Goal: Task Accomplishment & Management: Manage account settings

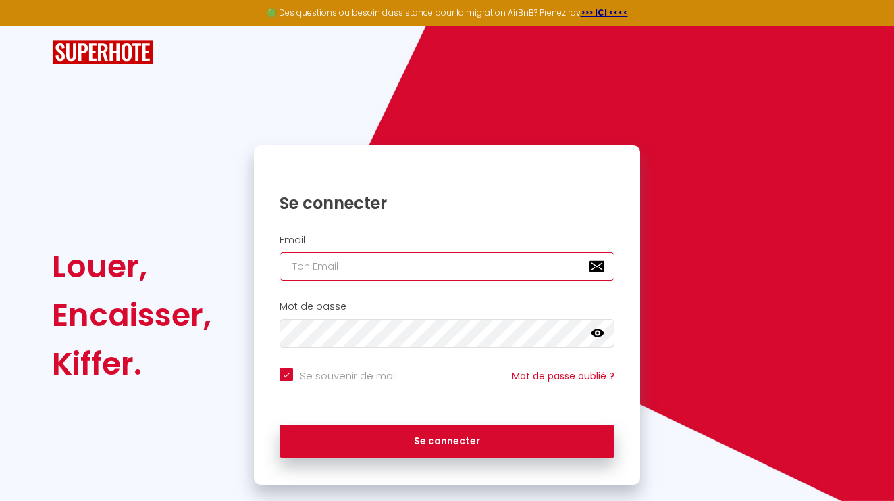
type input "[EMAIL_ADDRESS][DOMAIN_NAME]"
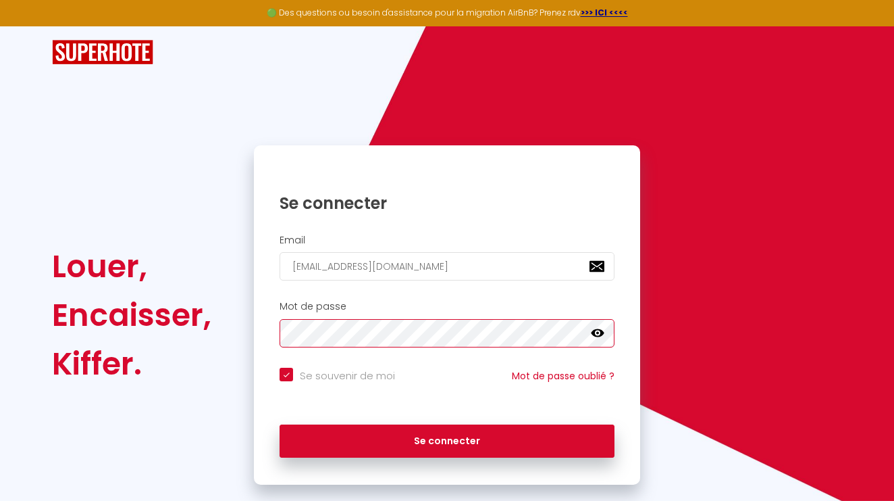
click at [447, 438] on button "Se connecter" at bounding box center [447, 441] width 335 height 34
checkbox input "true"
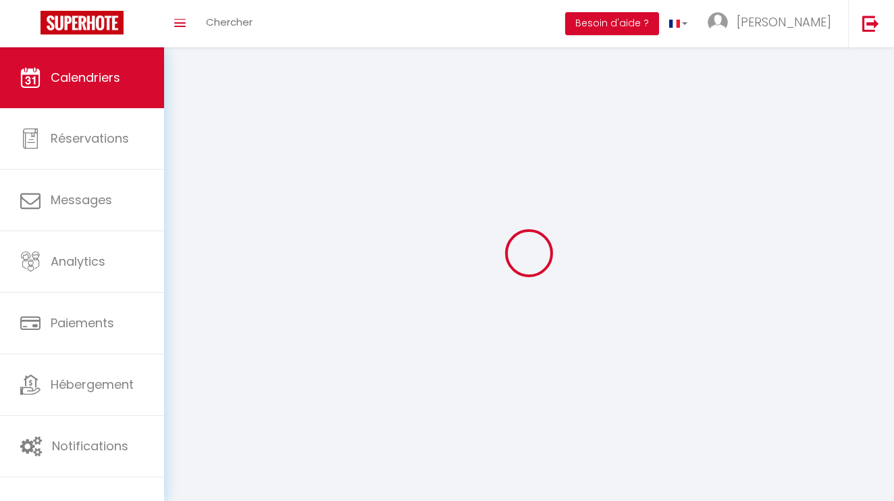
select select
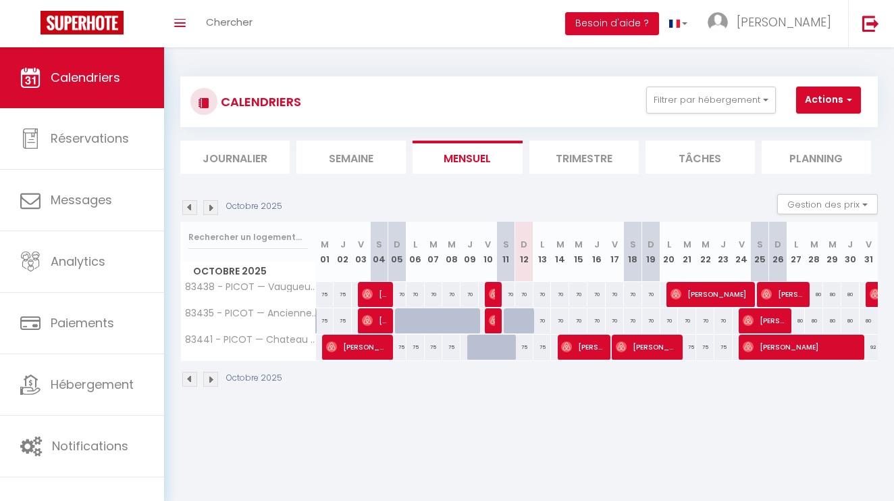
click at [542, 346] on div "75" at bounding box center [543, 346] width 18 height 25
type input "75"
select select "1"
type input "Lun 13 Octobre 2025"
type input "[DATE]"
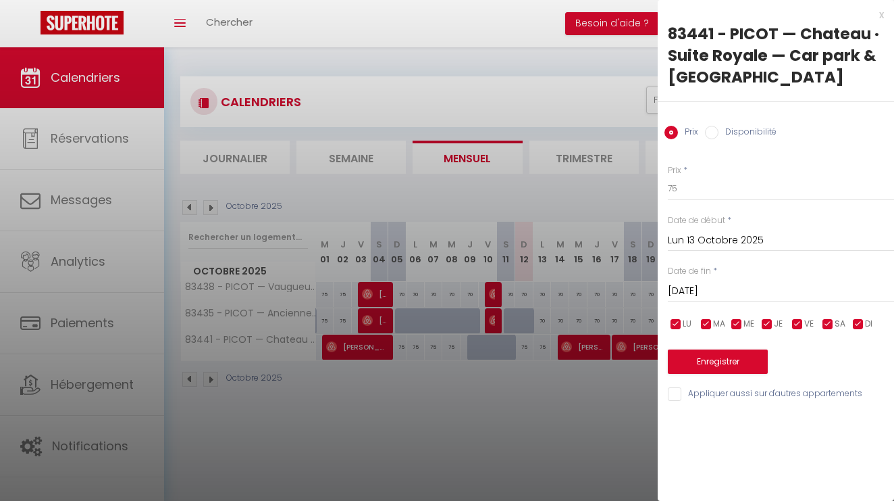
click at [726, 133] on label "Disponibilité" at bounding box center [748, 133] width 58 height 15
click at [719, 133] on input "Disponibilité" at bounding box center [712, 133] width 14 height 14
radio input "true"
radio input "false"
click at [750, 356] on button "Enregistrer" at bounding box center [718, 363] width 100 height 24
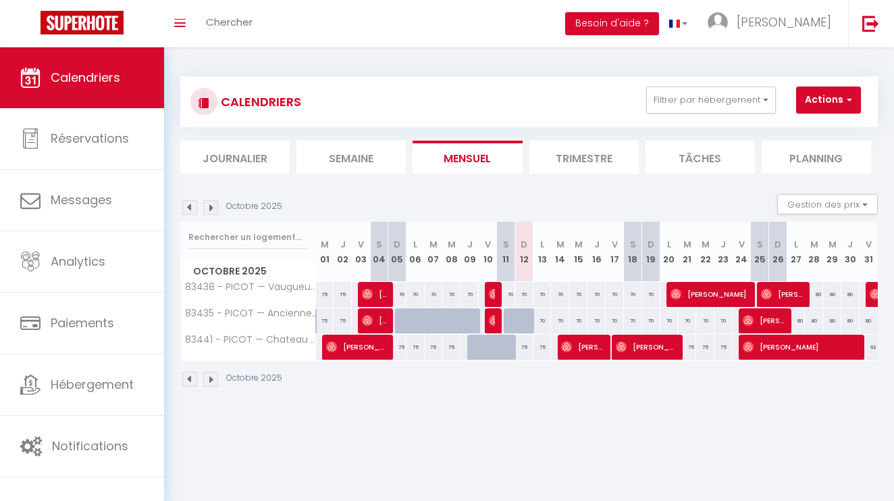
click at [528, 348] on div "75" at bounding box center [524, 346] width 18 height 25
select select "1"
type input "Dim 12 Octobre 2025"
type input "Lun 13 Octobre 2025"
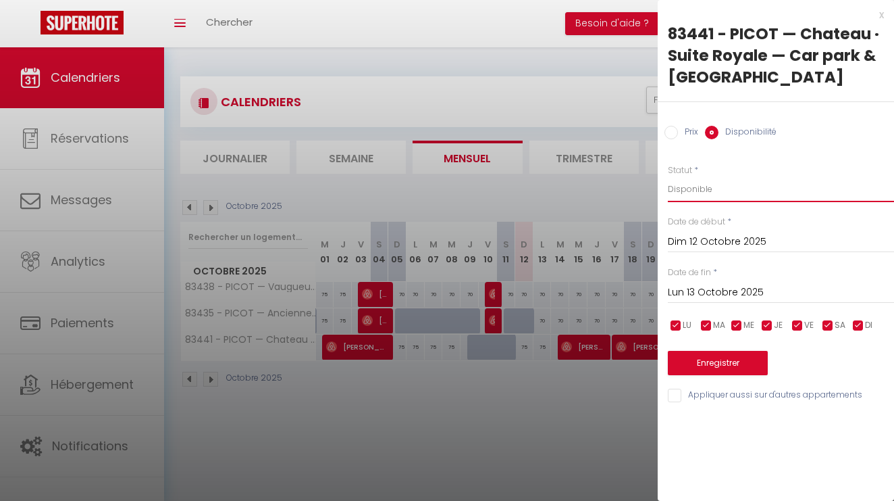
select select "0"
click at [721, 362] on button "Enregistrer" at bounding box center [718, 363] width 100 height 24
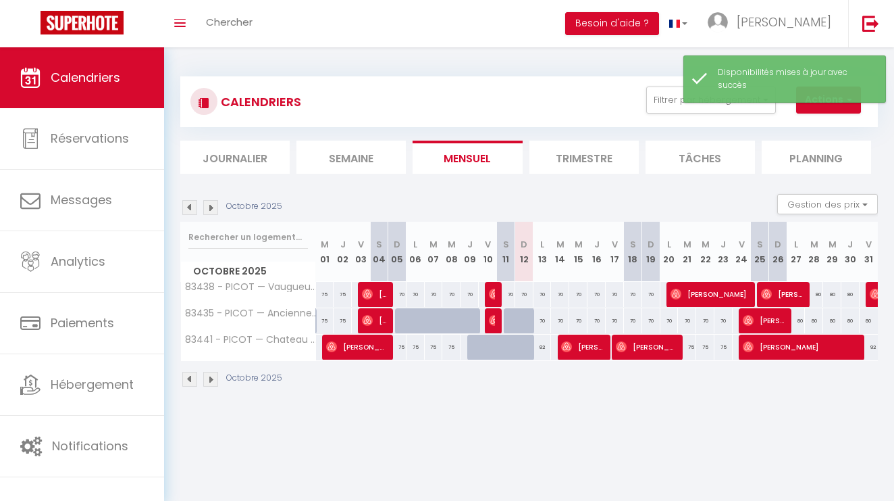
click at [546, 346] on div "82" at bounding box center [543, 346] width 18 height 25
select select "1"
type input "Lun 13 Octobre 2025"
type input "[DATE]"
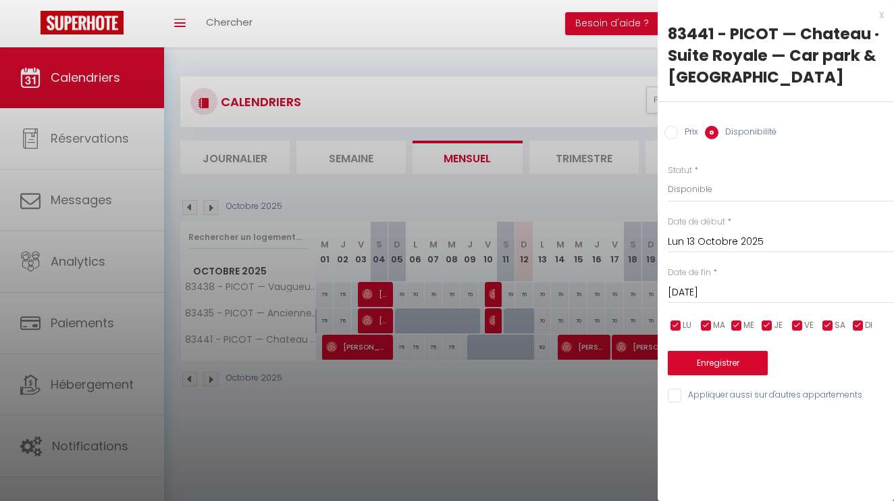
click at [727, 357] on button "Enregistrer" at bounding box center [718, 363] width 100 height 24
